Goal: Transaction & Acquisition: Book appointment/travel/reservation

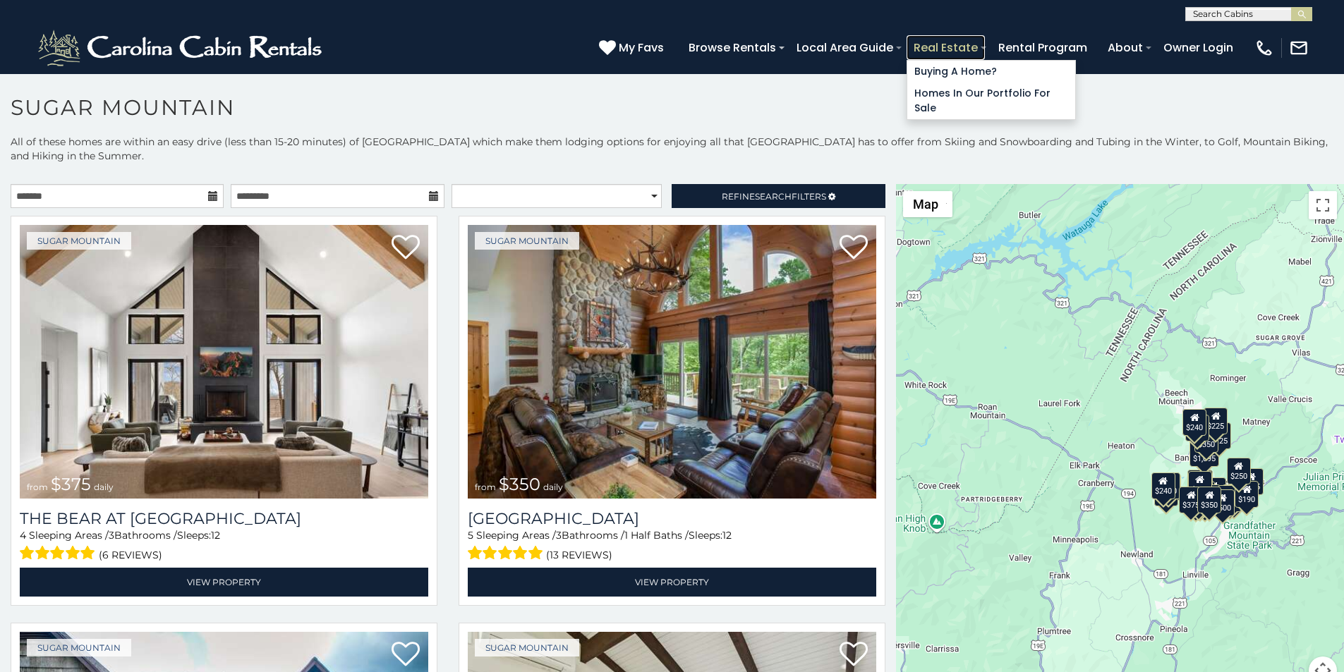
click at [985, 41] on link "Real Estate" at bounding box center [945, 47] width 78 height 25
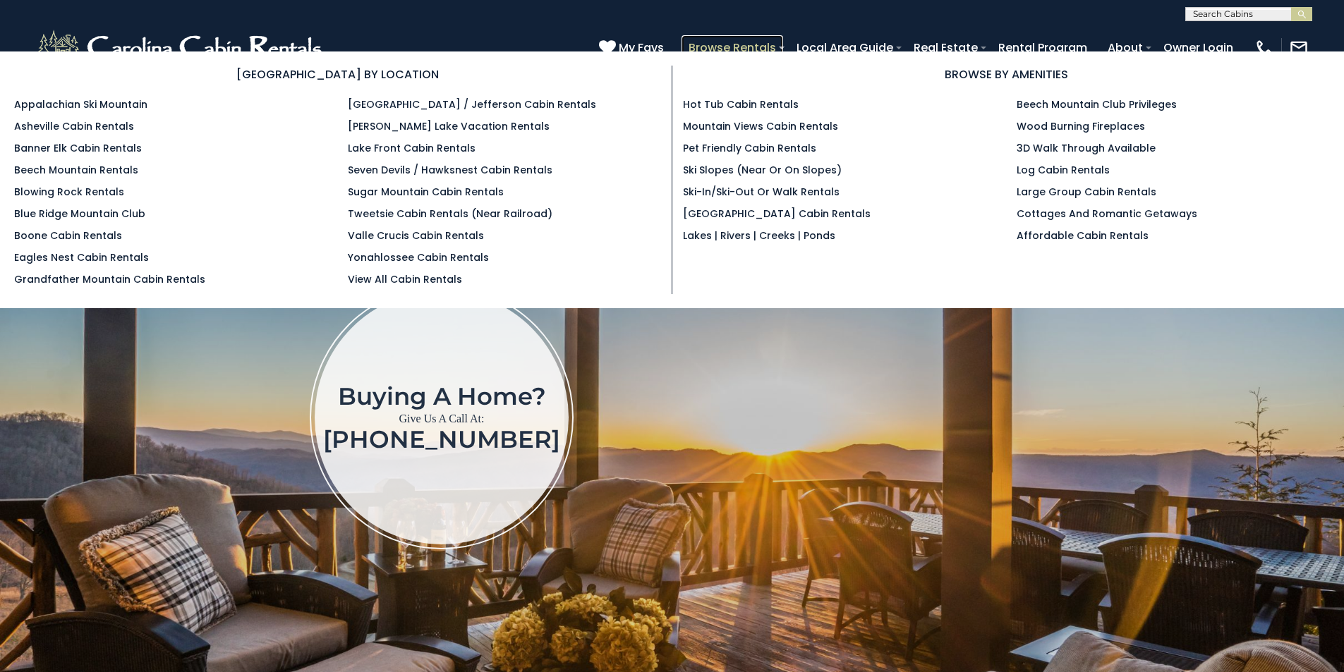
click at [783, 41] on link "Browse Rentals" at bounding box center [732, 47] width 102 height 25
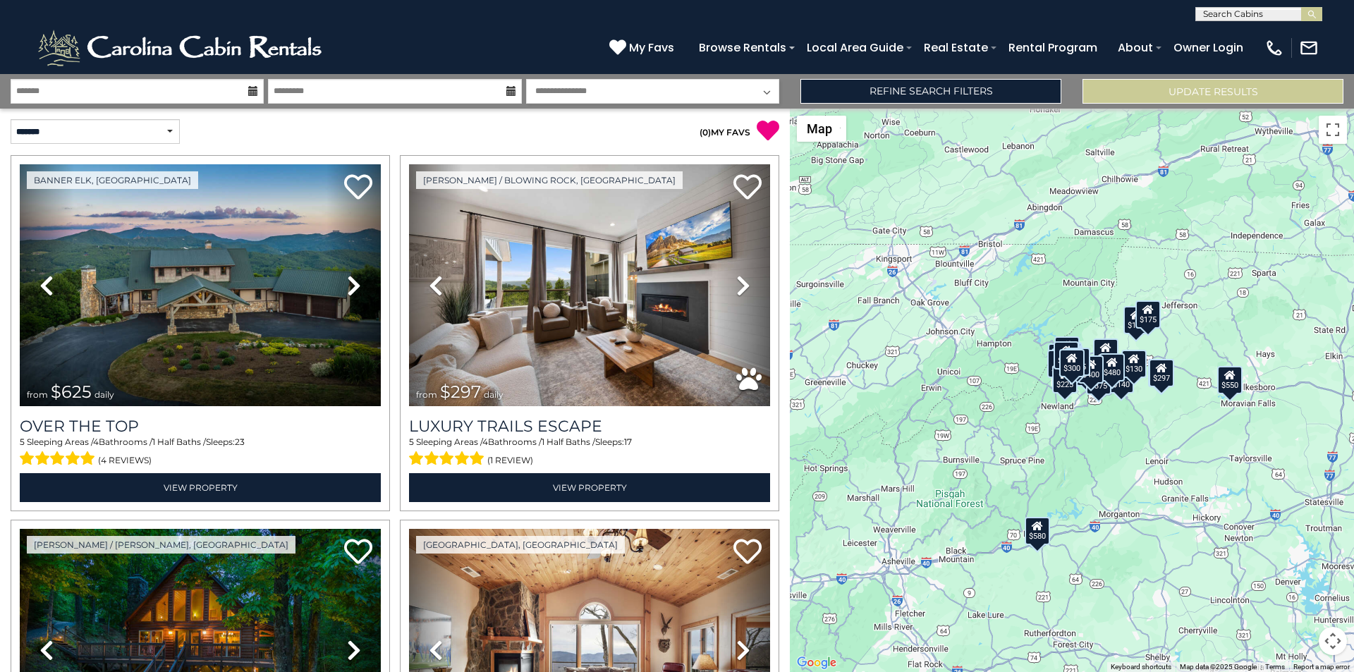
click at [793, 671] on div "$625 $297 $175 $300 $580 $290 $424 $395 $270 $185 $230 $550 $349 $230 $160 $325…" at bounding box center [1072, 391] width 564 height 564
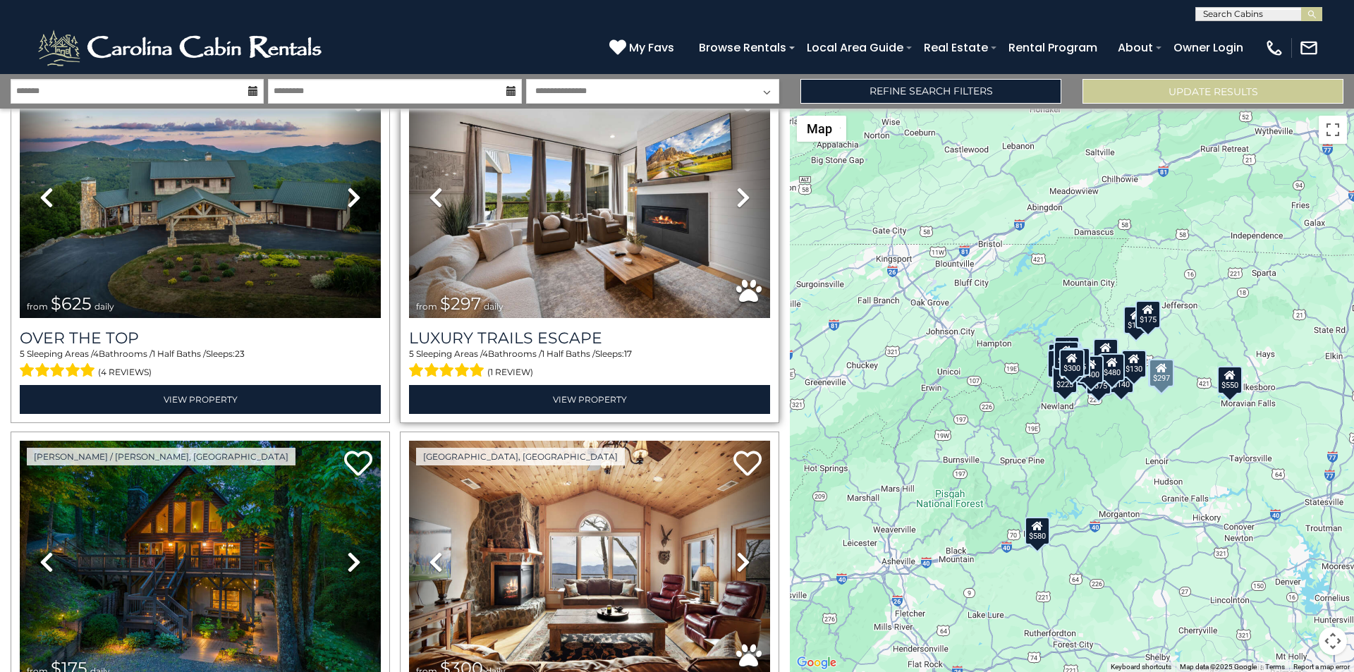
scroll to position [147, 0]
